Goal: Transaction & Acquisition: Purchase product/service

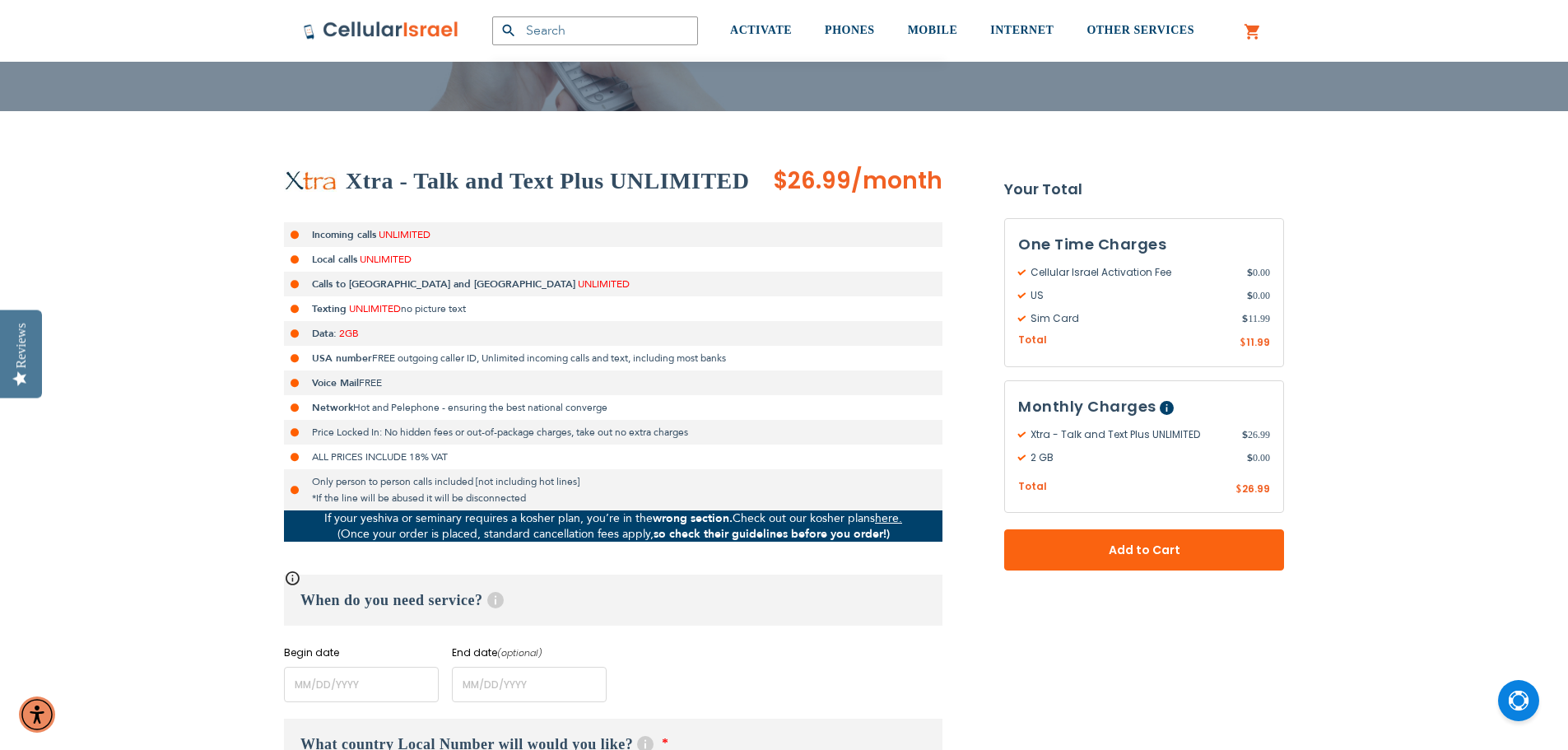
scroll to position [247, 0]
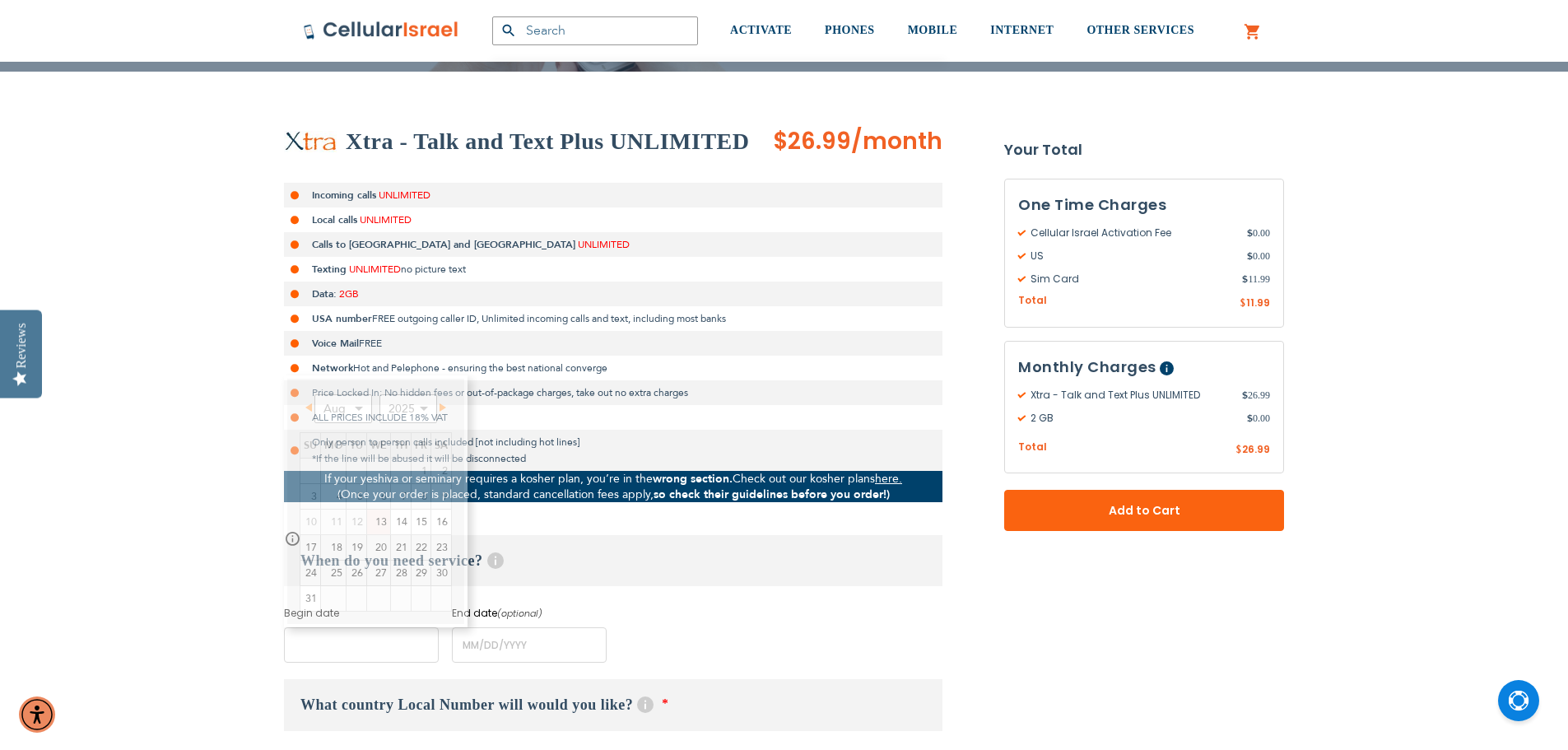
click at [375, 639] on input "name" at bounding box center [361, 645] width 155 height 36
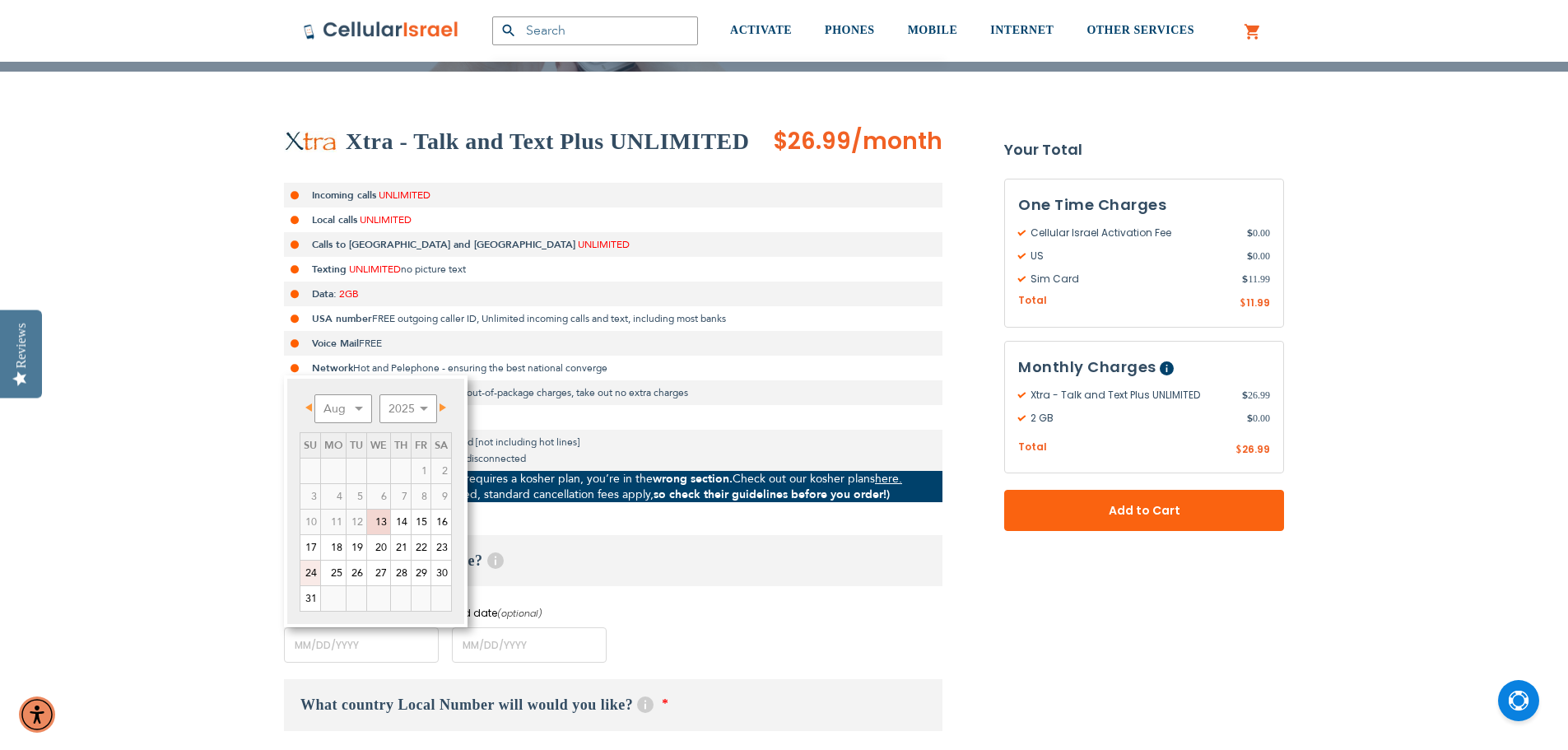
click at [308, 576] on link "24" at bounding box center [310, 572] width 20 height 25
type input "[DATE]"
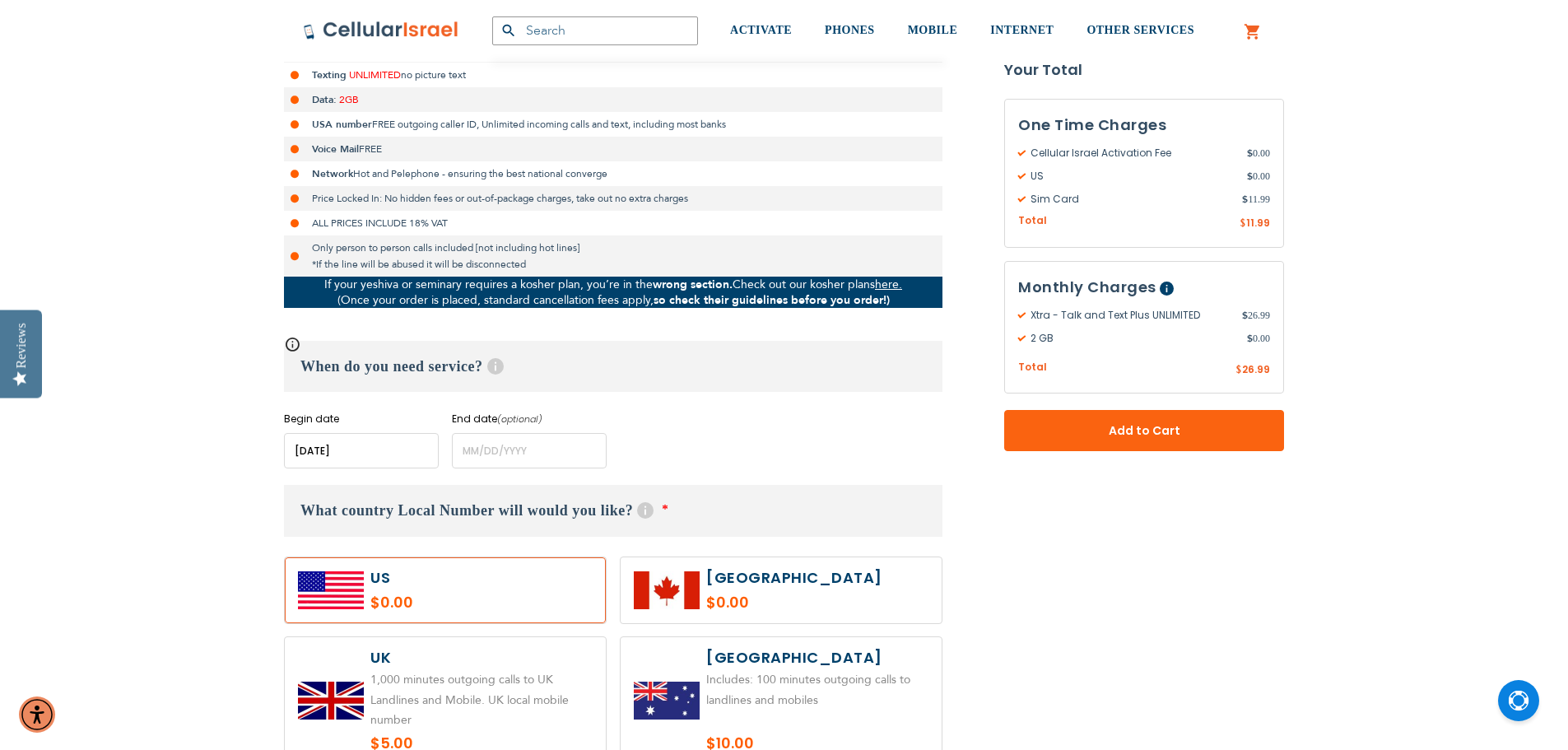
scroll to position [494, 0]
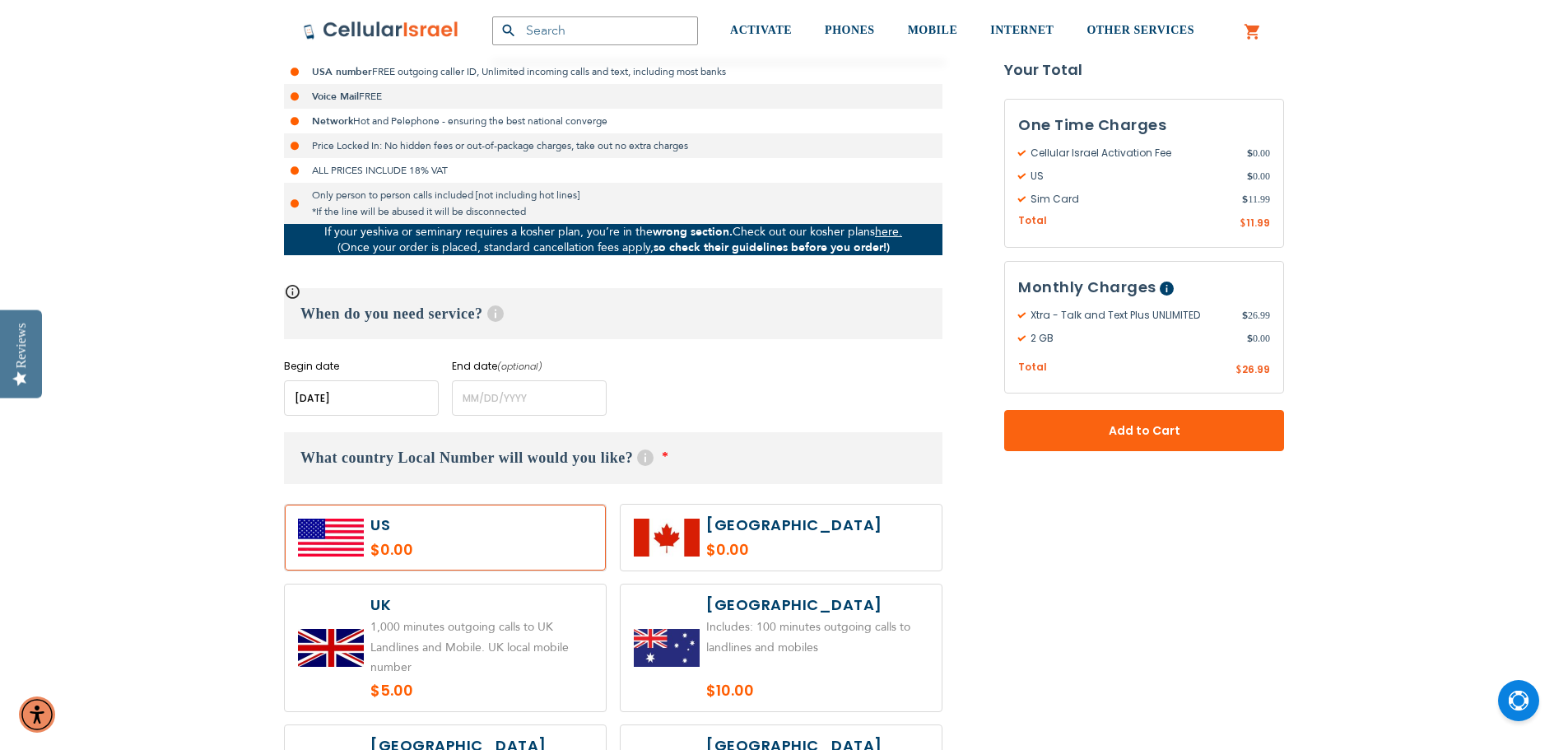
click at [500, 540] on label at bounding box center [445, 538] width 321 height 66
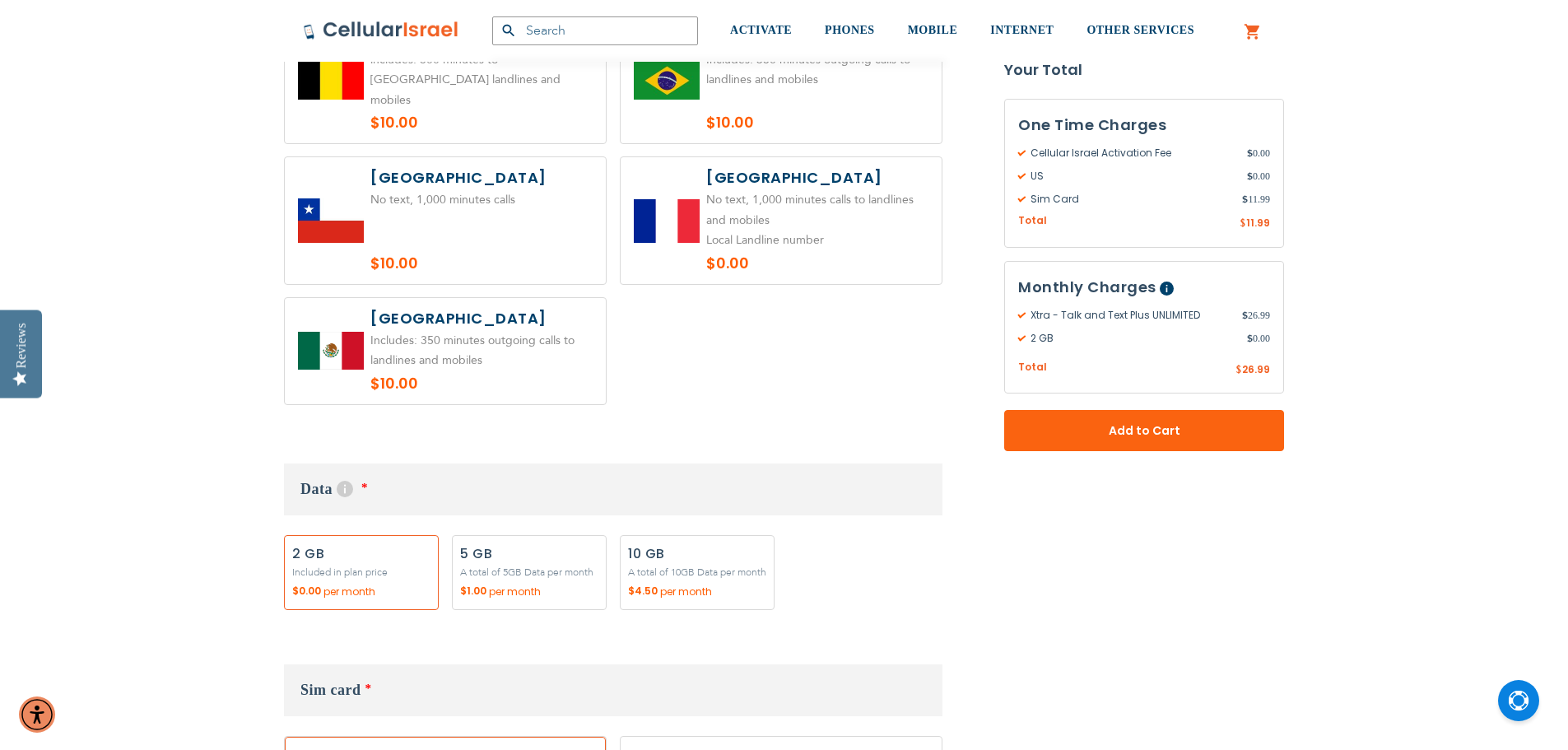
scroll to position [1317, 0]
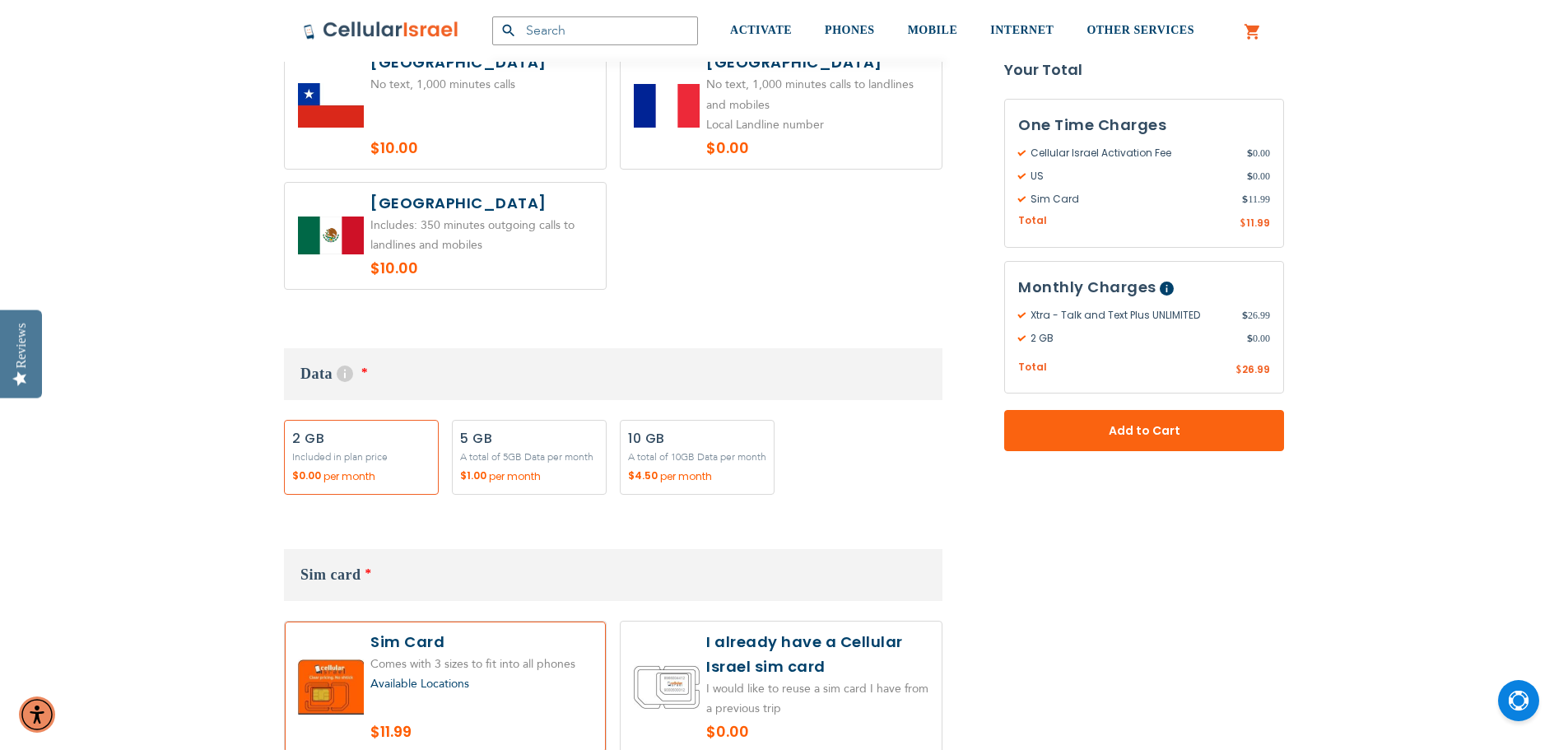
click at [488, 451] on label "Add" at bounding box center [529, 458] width 155 height 75
radio input "true"
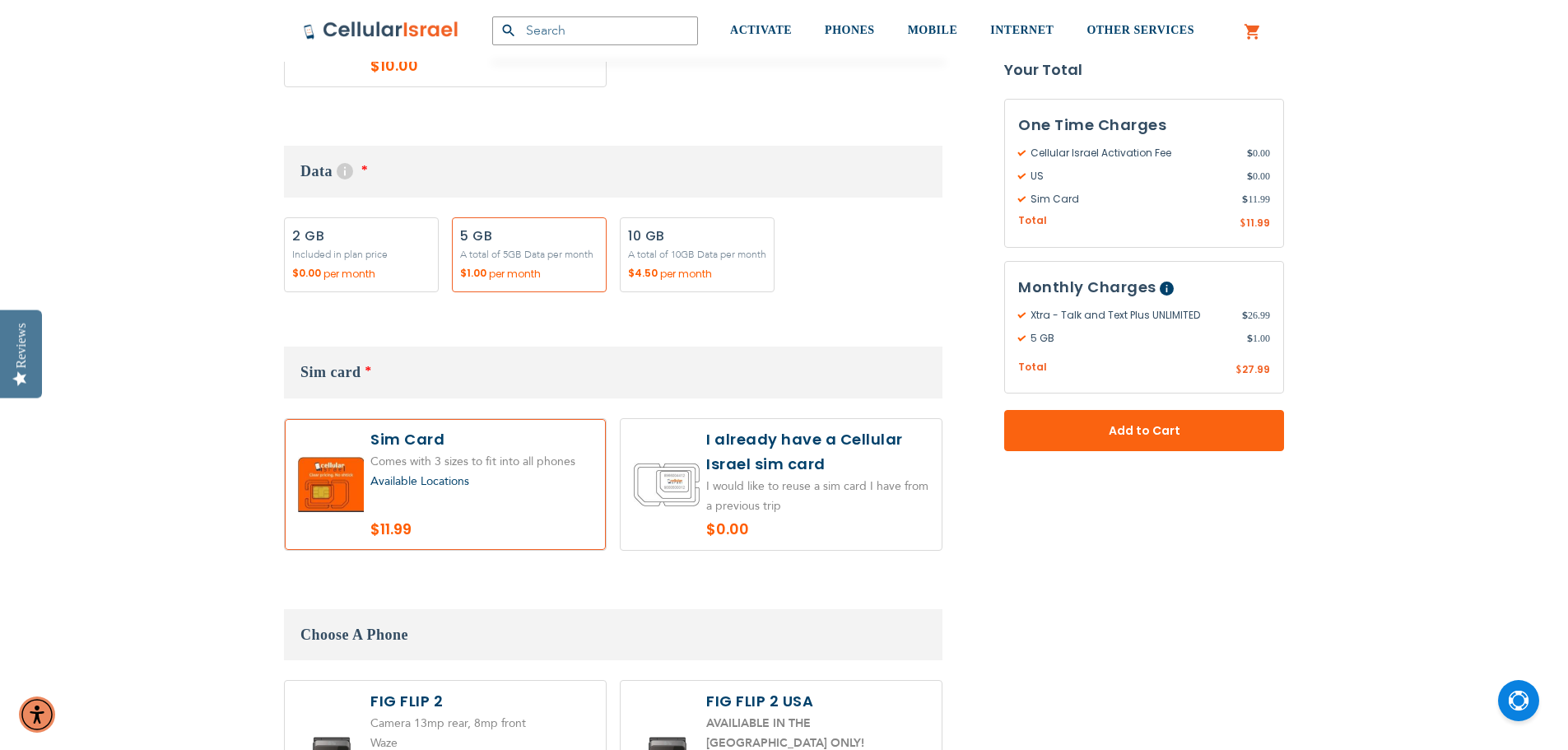
scroll to position [1563, 0]
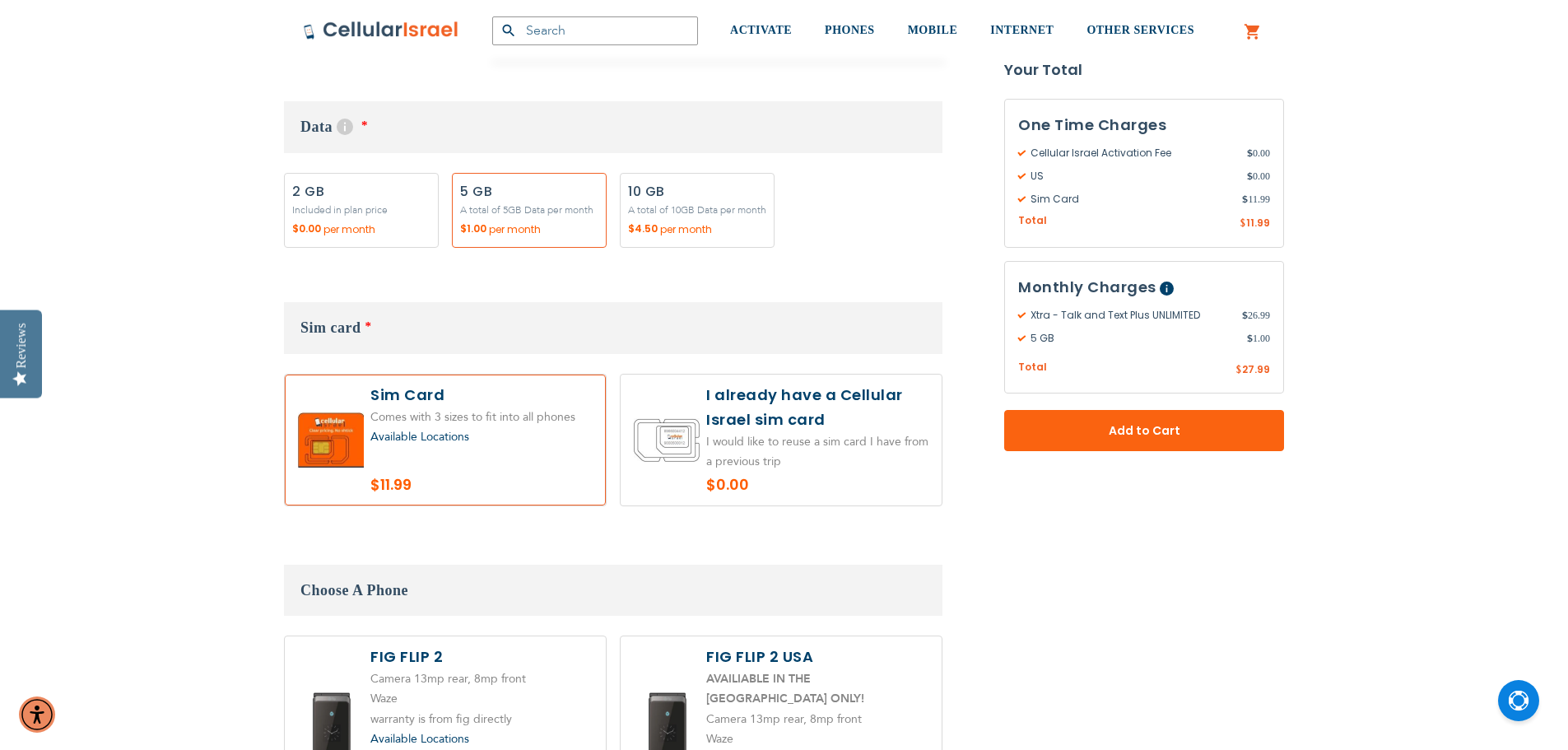
click at [557, 458] on label at bounding box center [445, 440] width 321 height 130
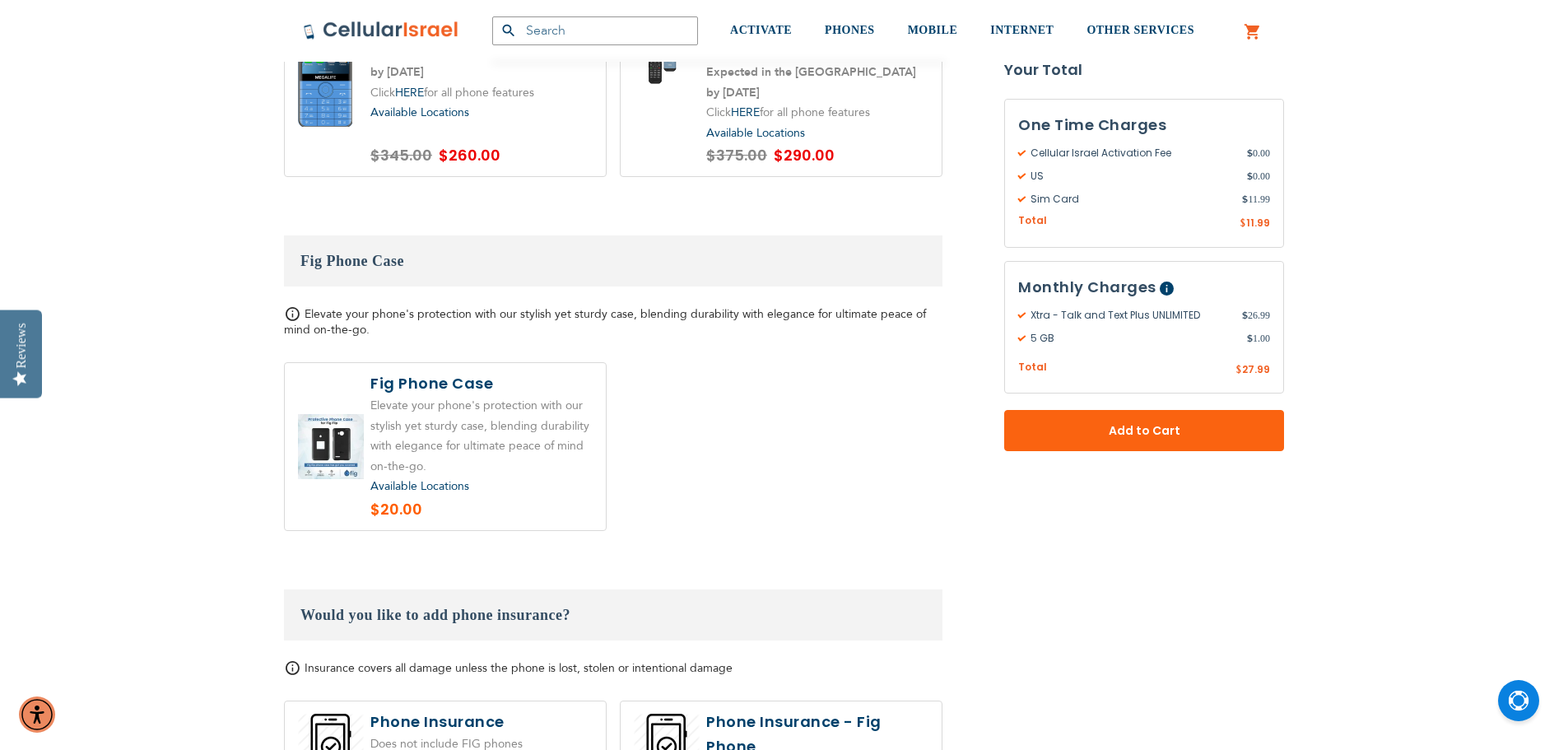
scroll to position [2551, 0]
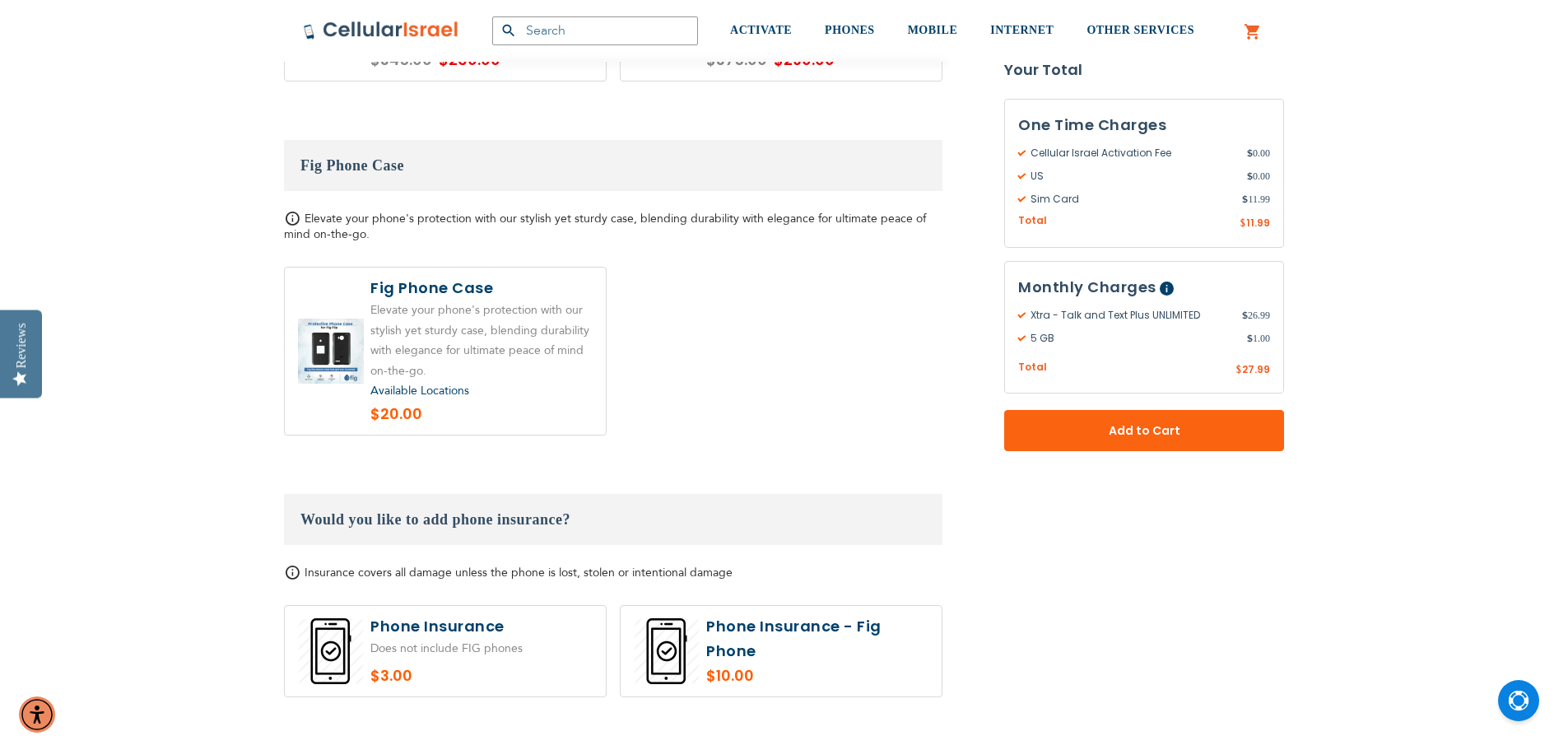
click at [525, 623] on label at bounding box center [445, 651] width 321 height 91
radio input "true"
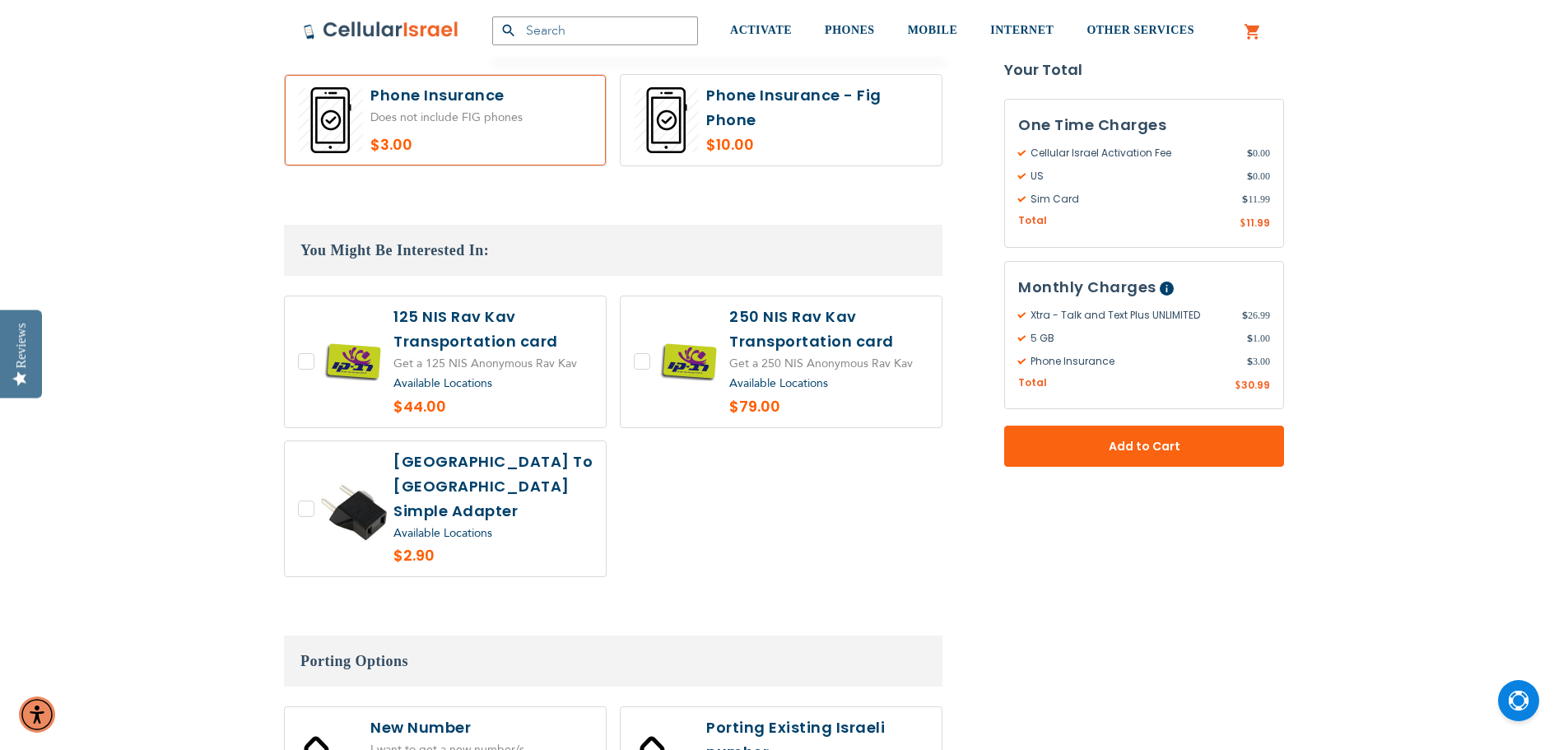
scroll to position [3209, 0]
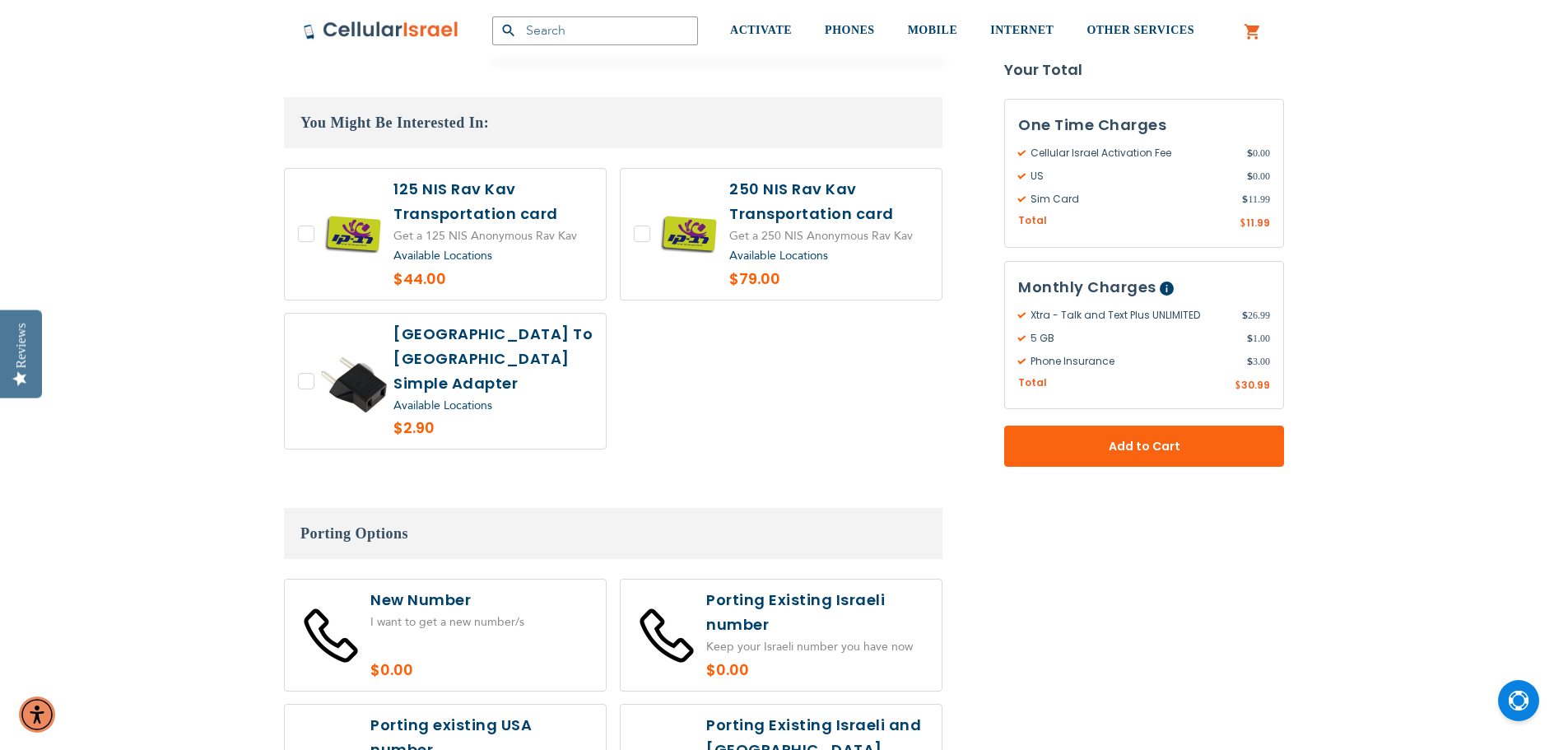
click at [491, 579] on label at bounding box center [445, 634] width 321 height 111
radio input "true"
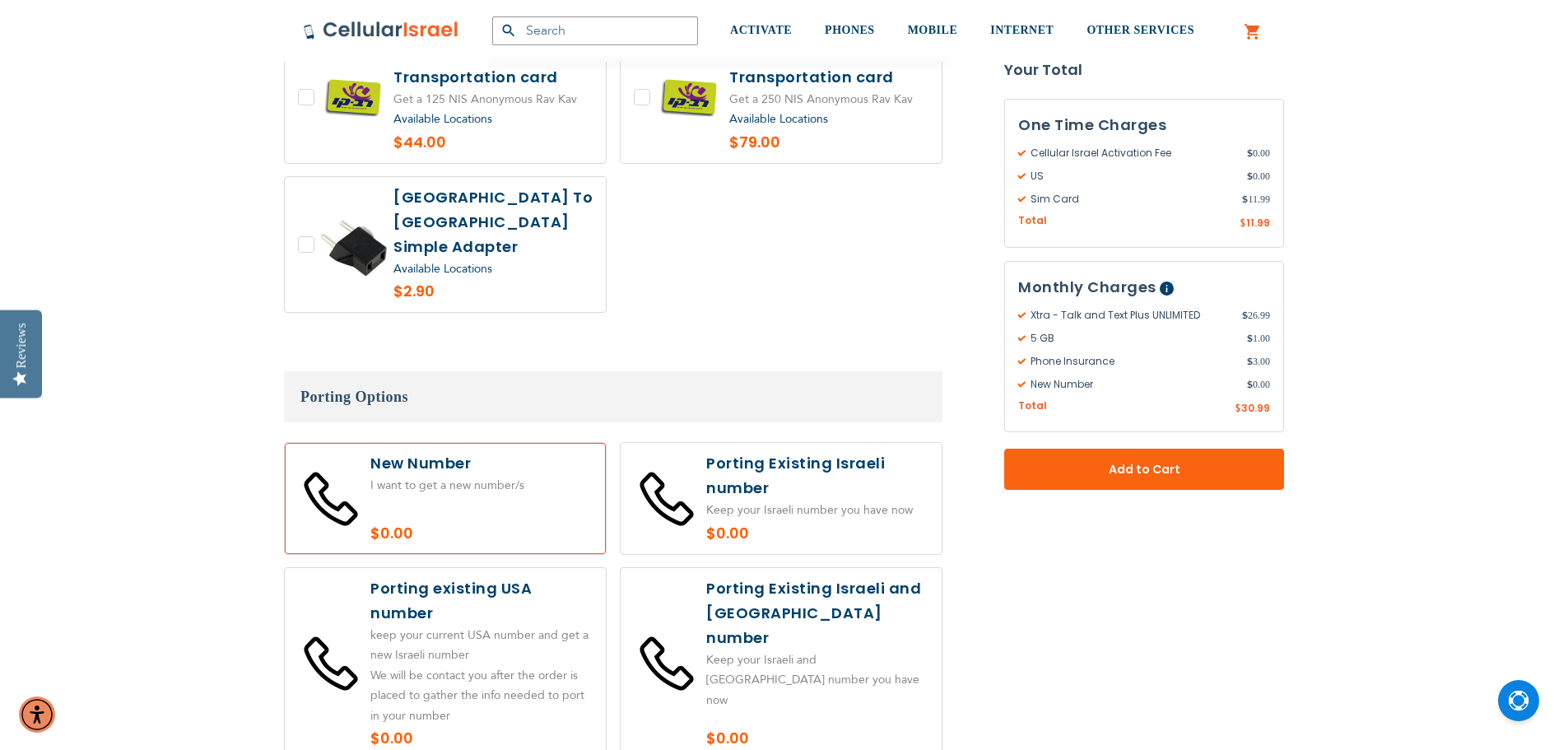
scroll to position [3375, 0]
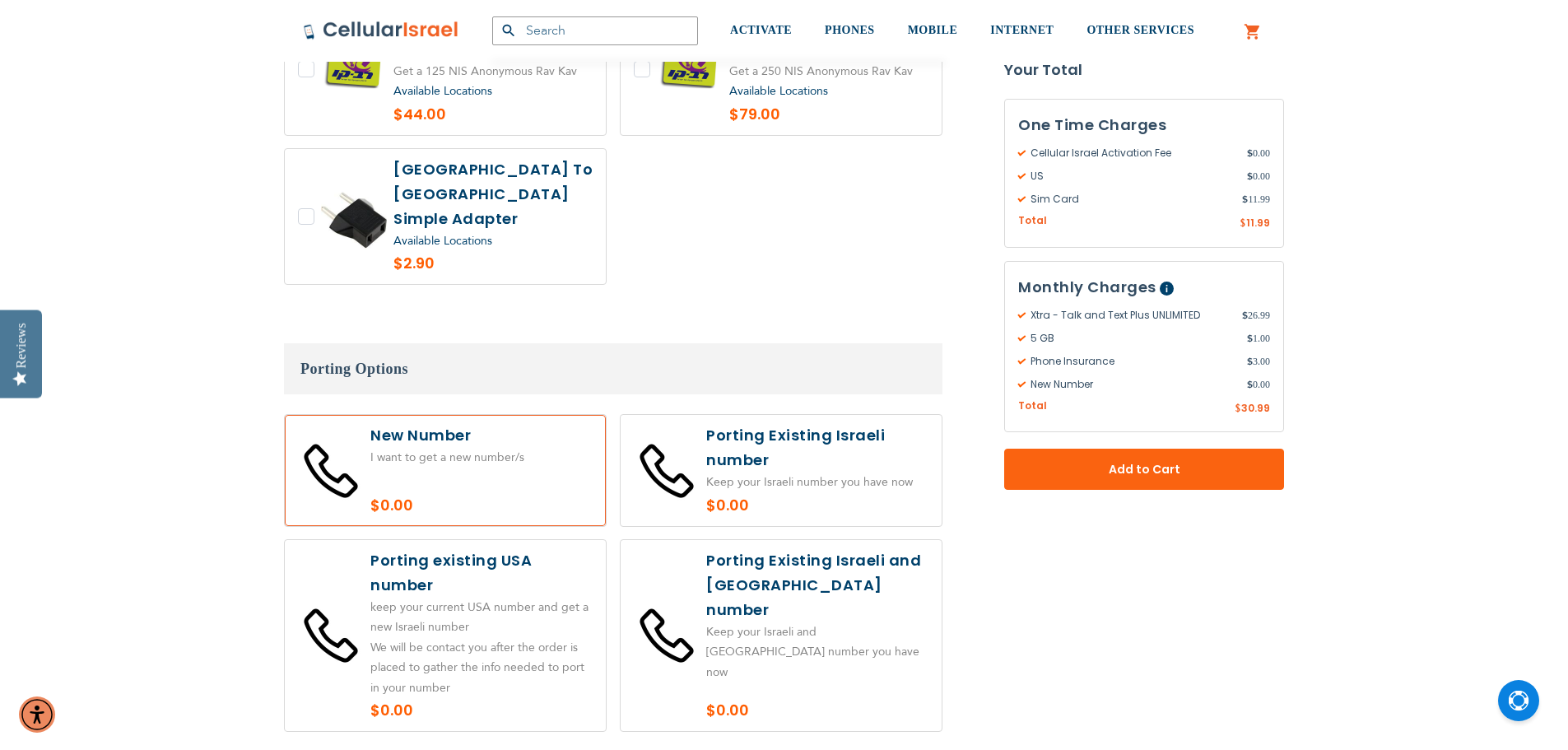
click at [530, 569] on label at bounding box center [445, 635] width 321 height 192
click at [509, 456] on label at bounding box center [445, 470] width 321 height 111
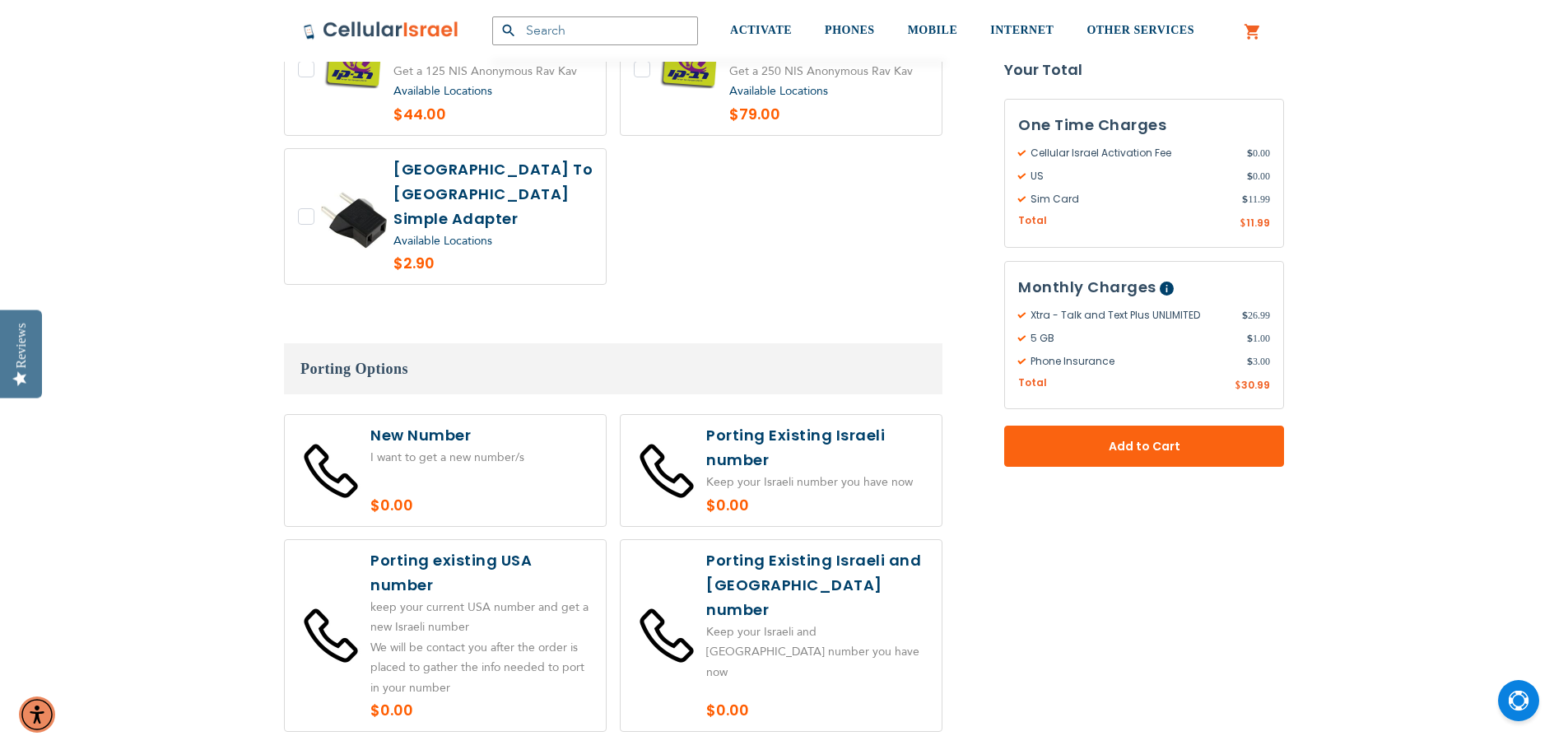
click at [505, 540] on label at bounding box center [445, 635] width 321 height 192
click at [501, 542] on label at bounding box center [445, 635] width 321 height 192
radio input "true"
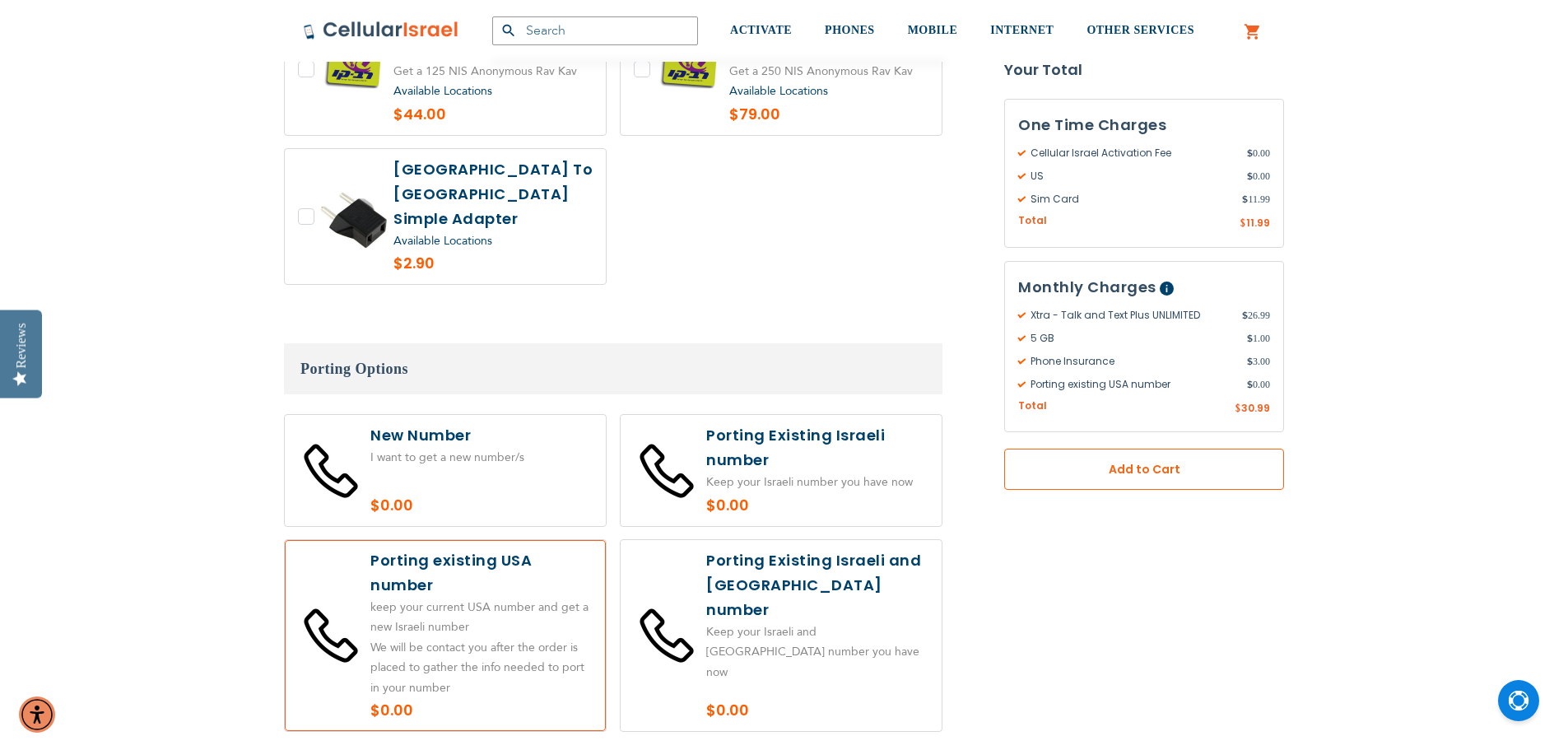
click at [1184, 470] on span "Add to Cart" at bounding box center [1143, 468] width 171 height 17
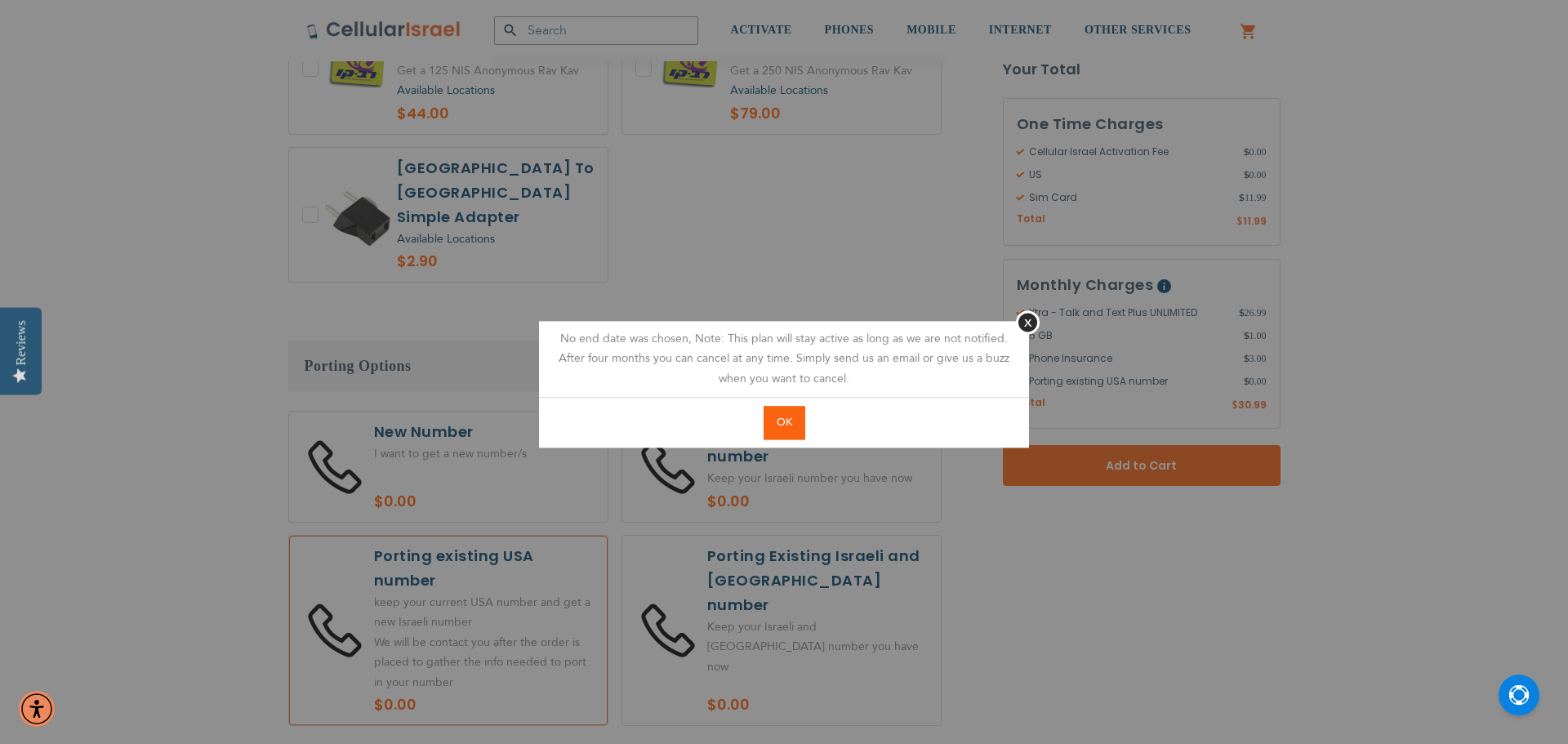
click at [790, 412] on button "OK" at bounding box center [784, 422] width 41 height 33
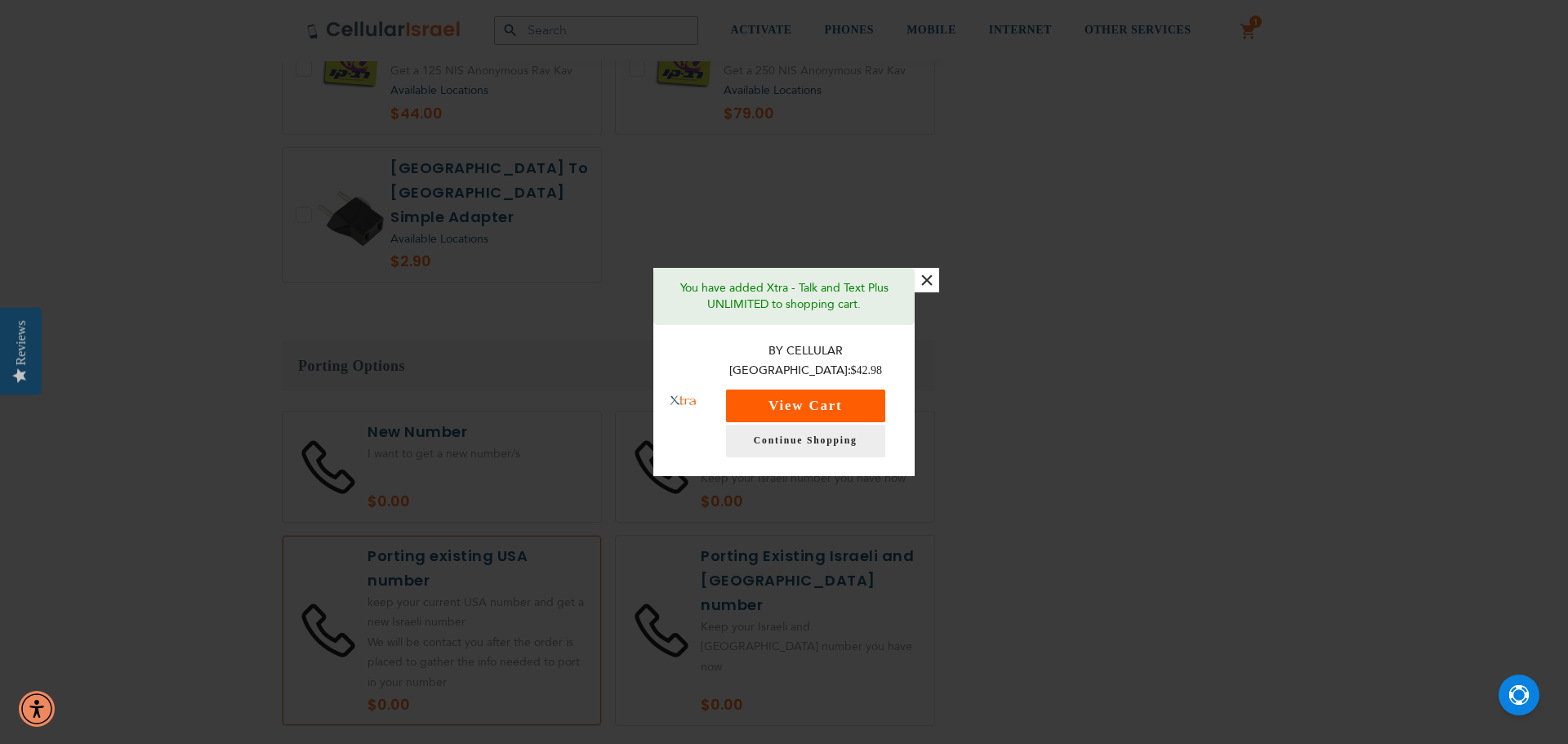
click at [816, 398] on button "View Cart" at bounding box center [805, 405] width 159 height 32
